Goal: Information Seeking & Learning: Learn about a topic

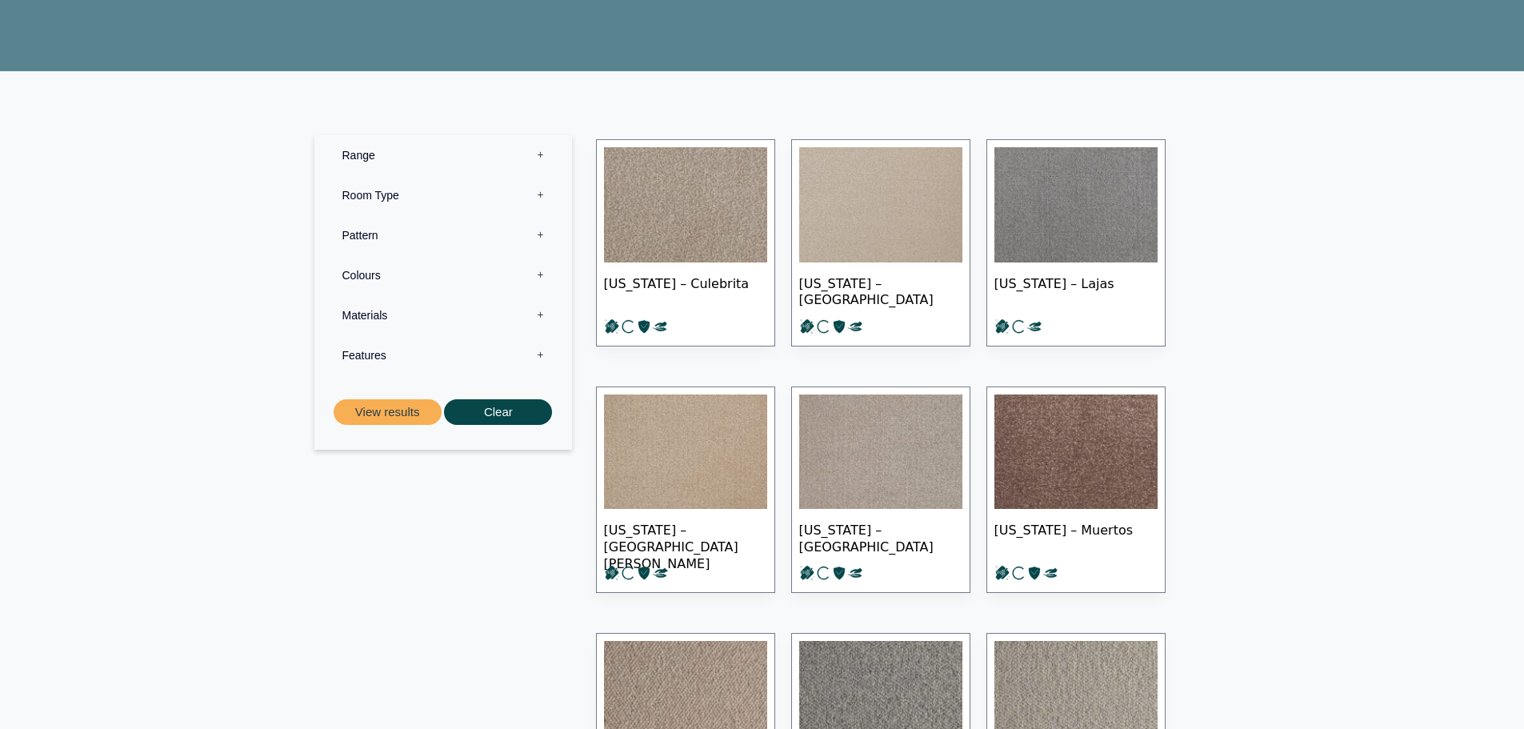
scroll to position [240, 0]
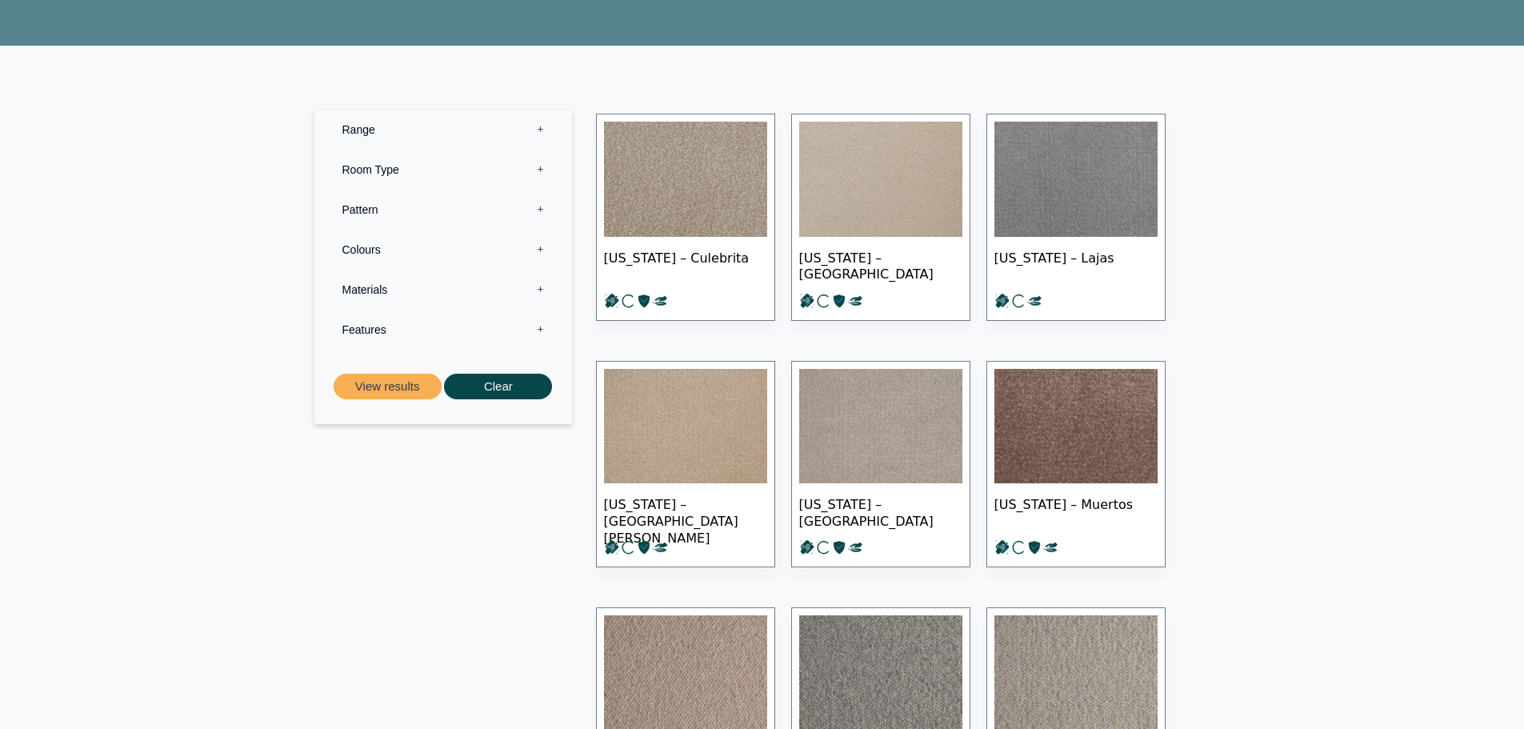
click at [526, 127] on label "Range 0" at bounding box center [443, 130] width 234 height 40
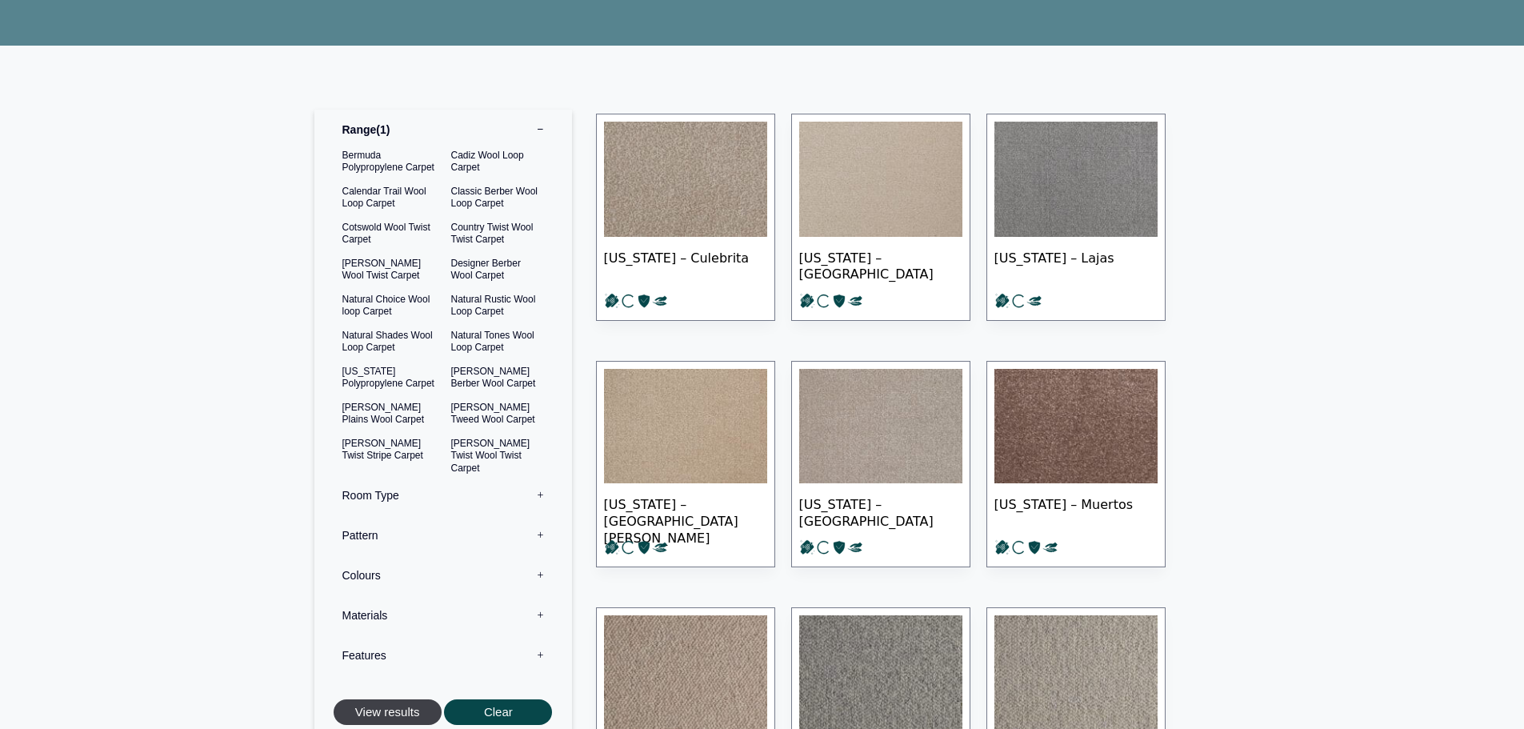
click at [412, 719] on button "View results" at bounding box center [388, 712] width 108 height 26
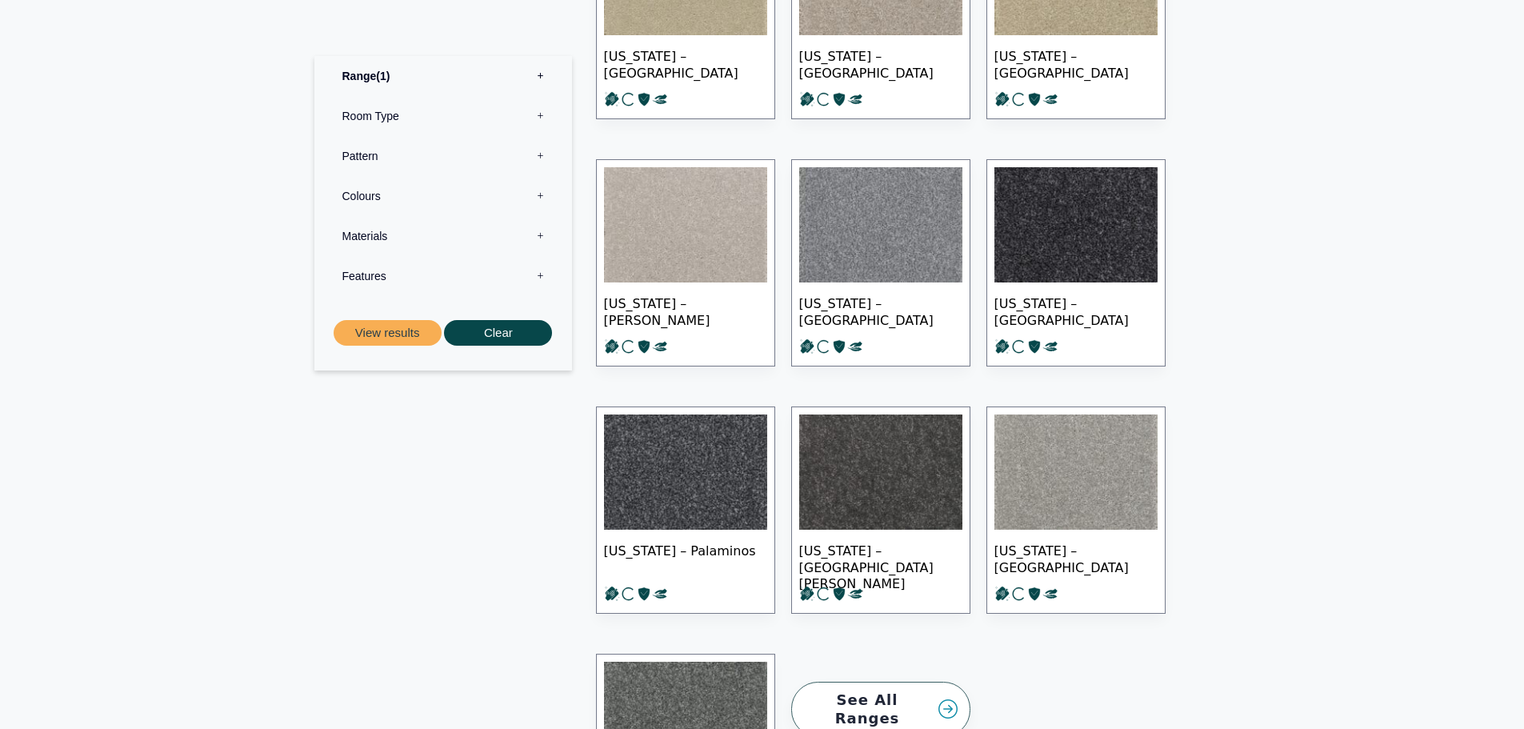
scroll to position [1440, 0]
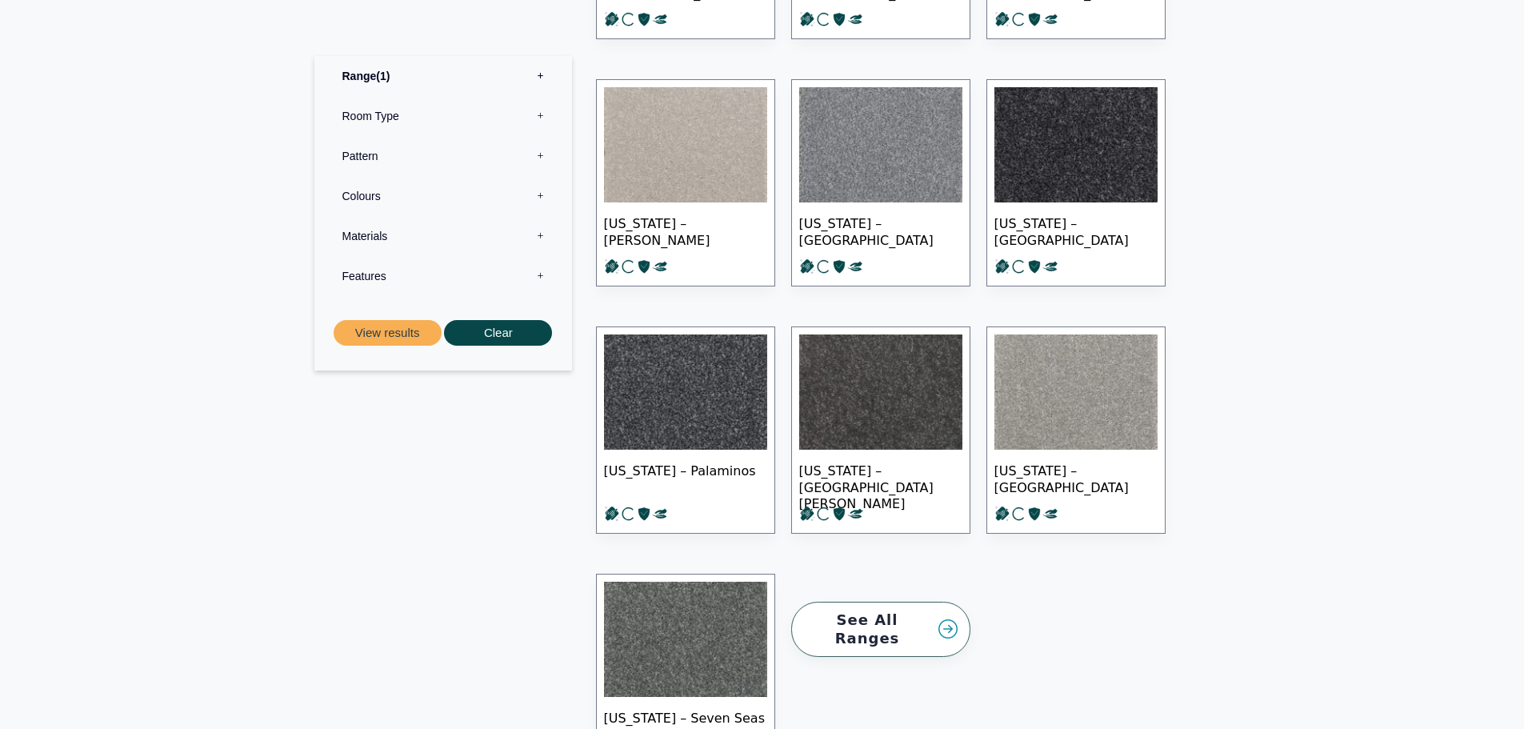
click at [889, 602] on link "See All Ranges" at bounding box center [880, 629] width 179 height 55
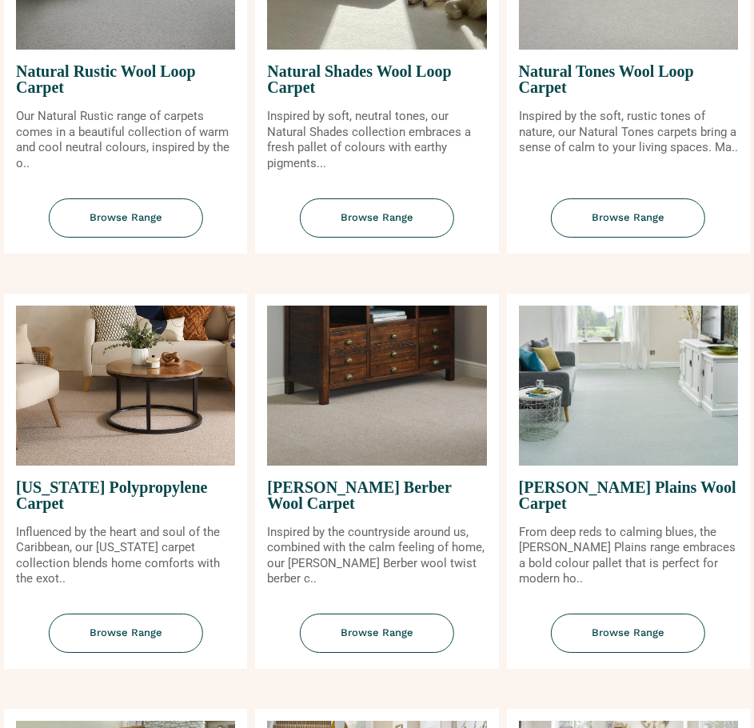
scroll to position [1520, 0]
